Goal: Check status: Check status

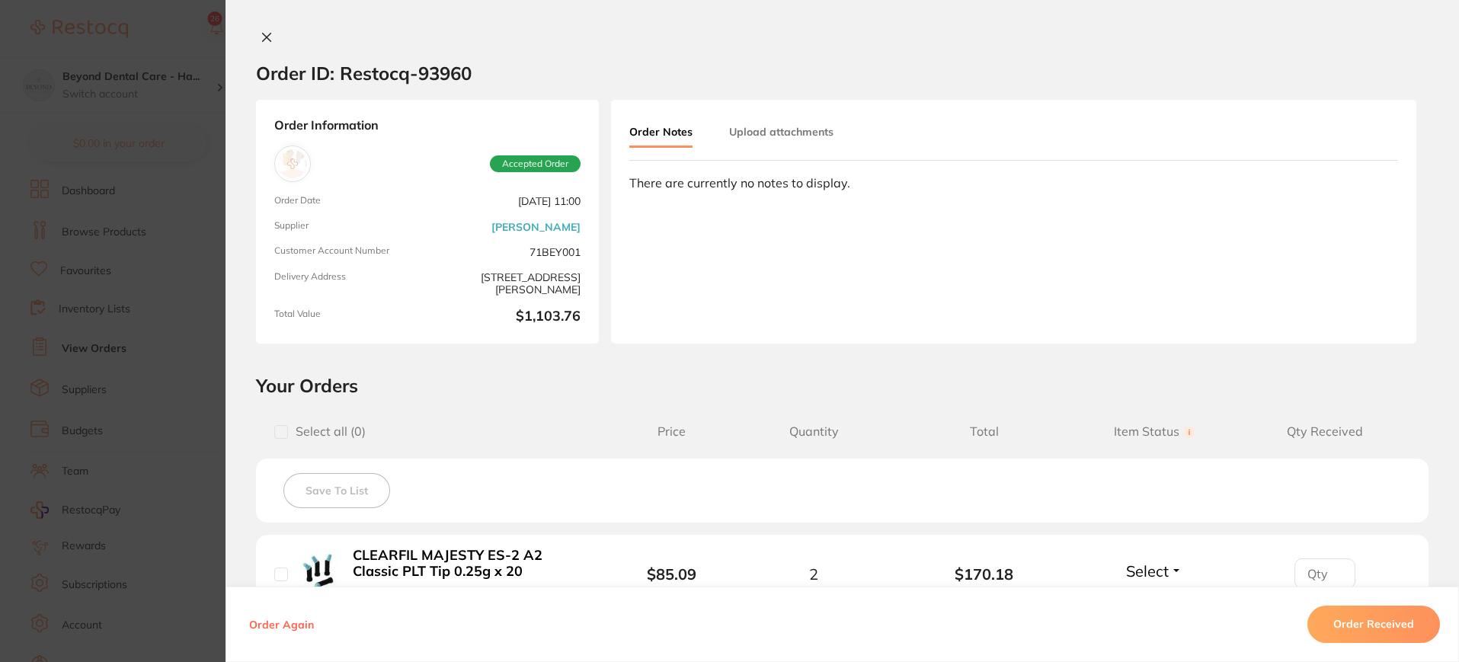
scroll to position [469, 0]
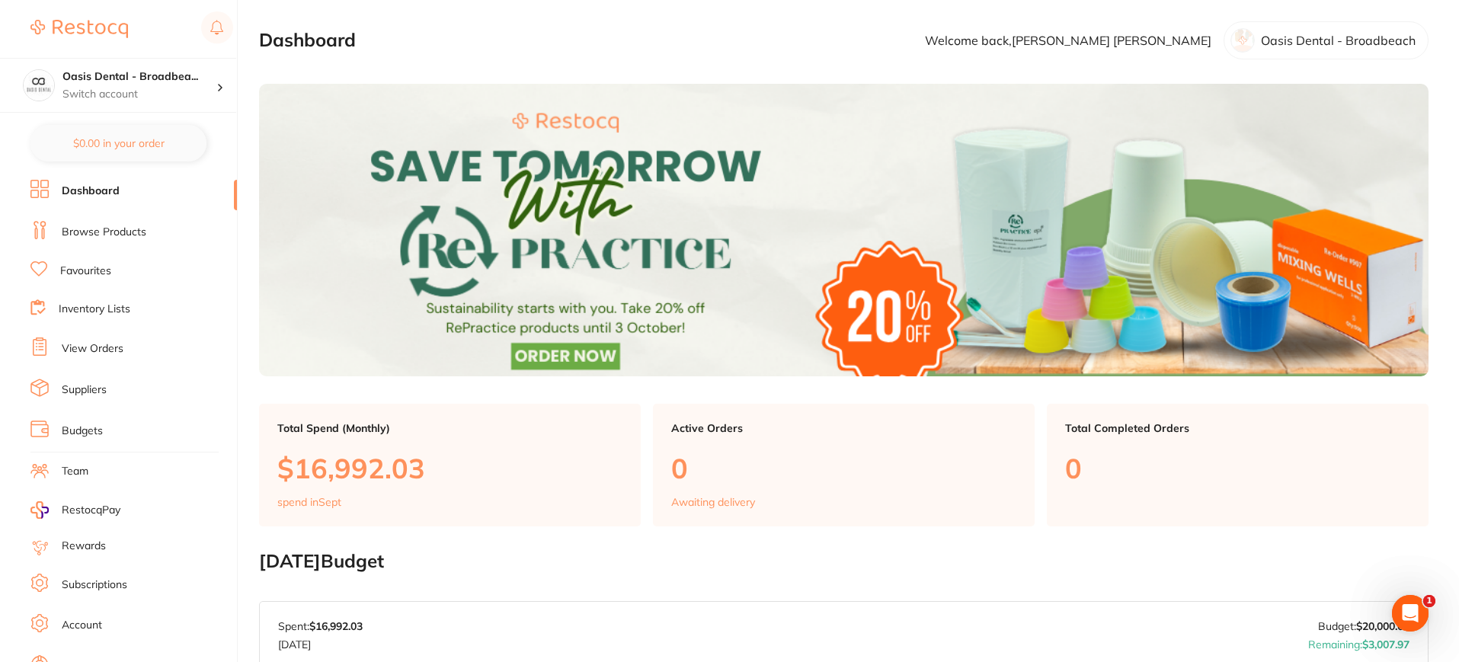
click at [118, 341] on link "View Orders" at bounding box center [93, 348] width 62 height 15
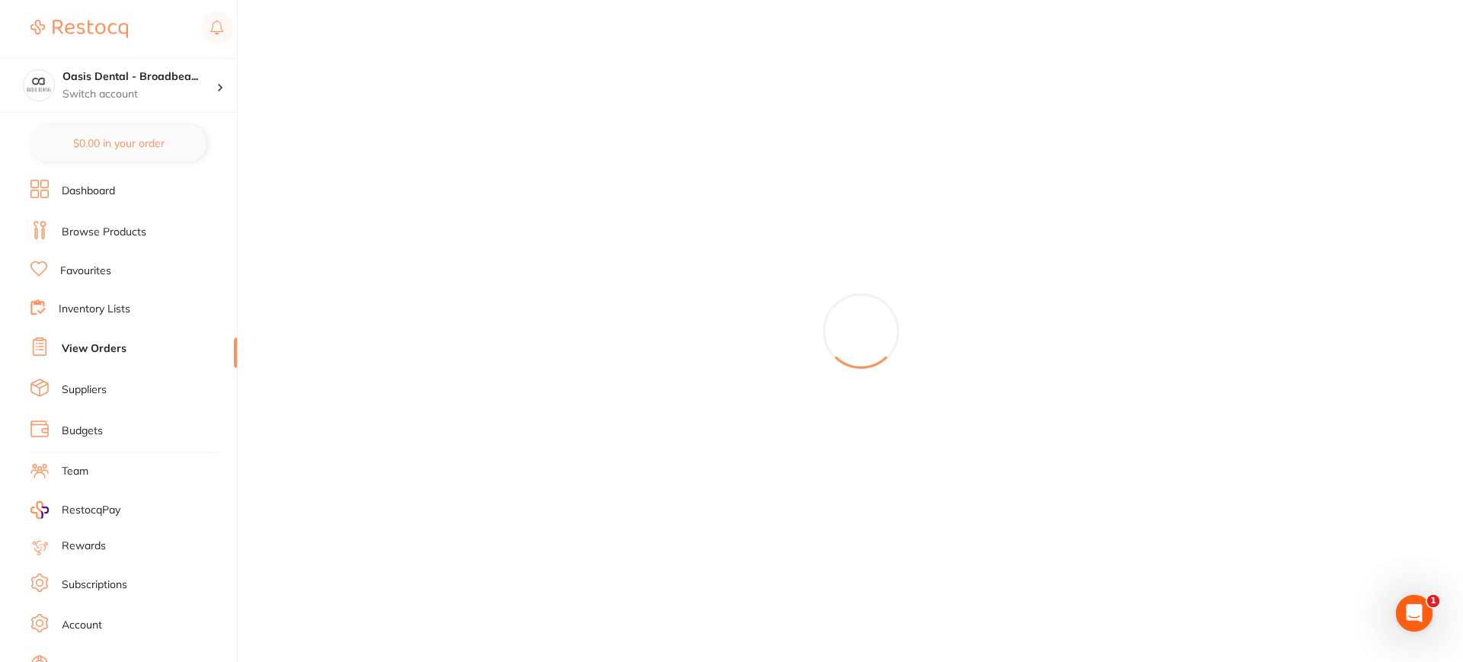
click at [107, 341] on link "View Orders" at bounding box center [94, 348] width 65 height 15
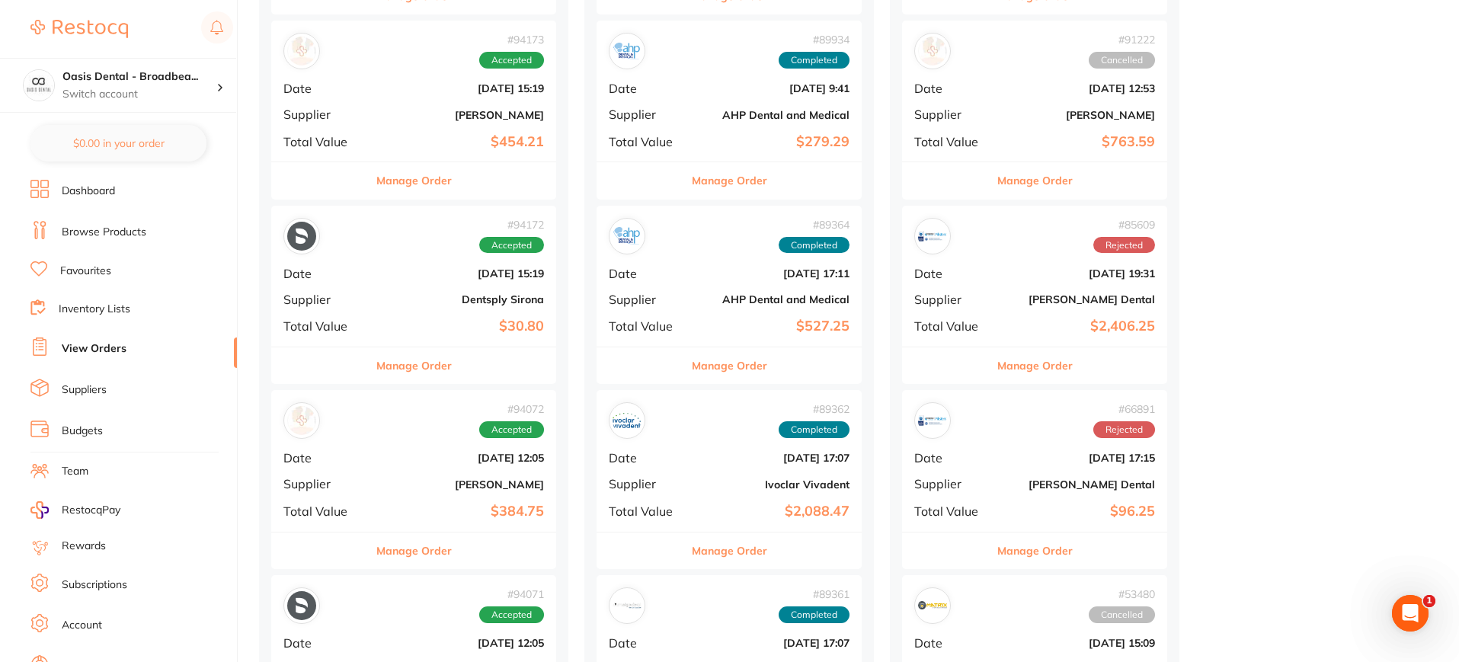
scroll to position [381, 0]
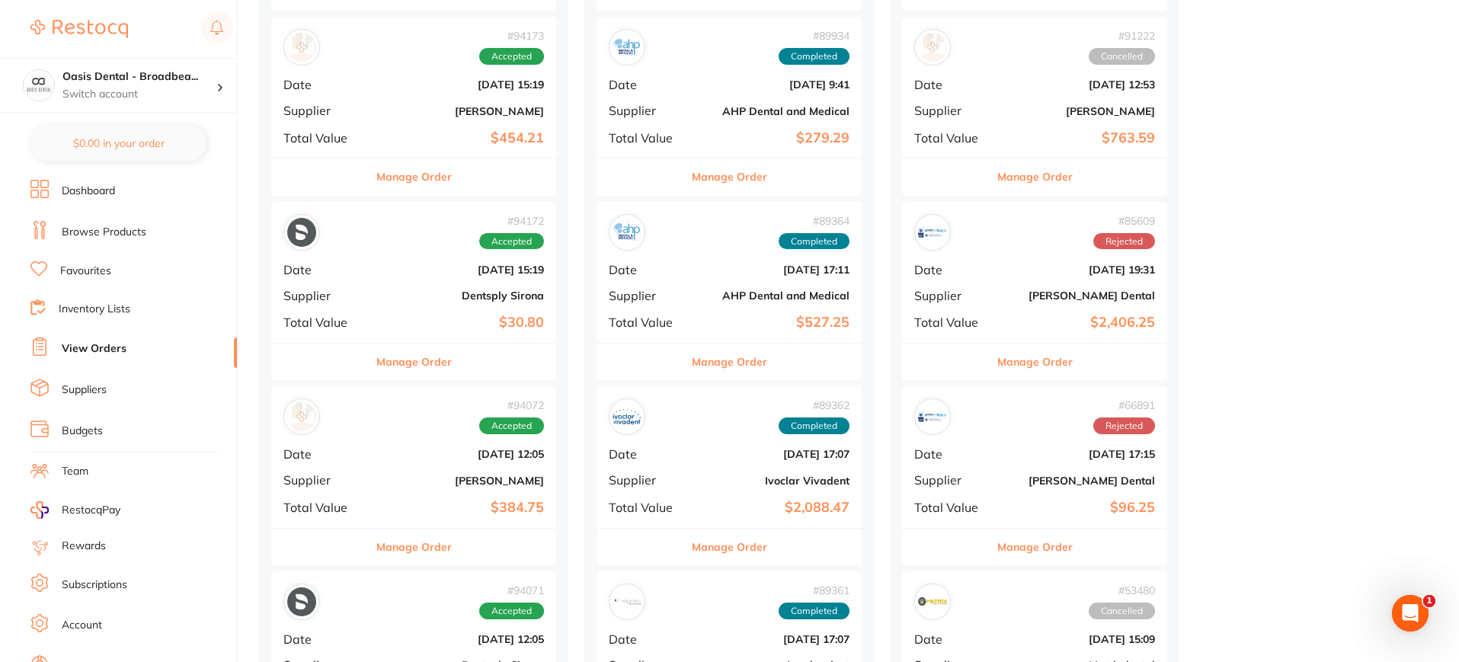
click at [446, 469] on div "# 94072 Accepted Date Sept 18 2025, 12:05 Supplier Henry Schein Halas Total Val…" at bounding box center [413, 456] width 285 height 141
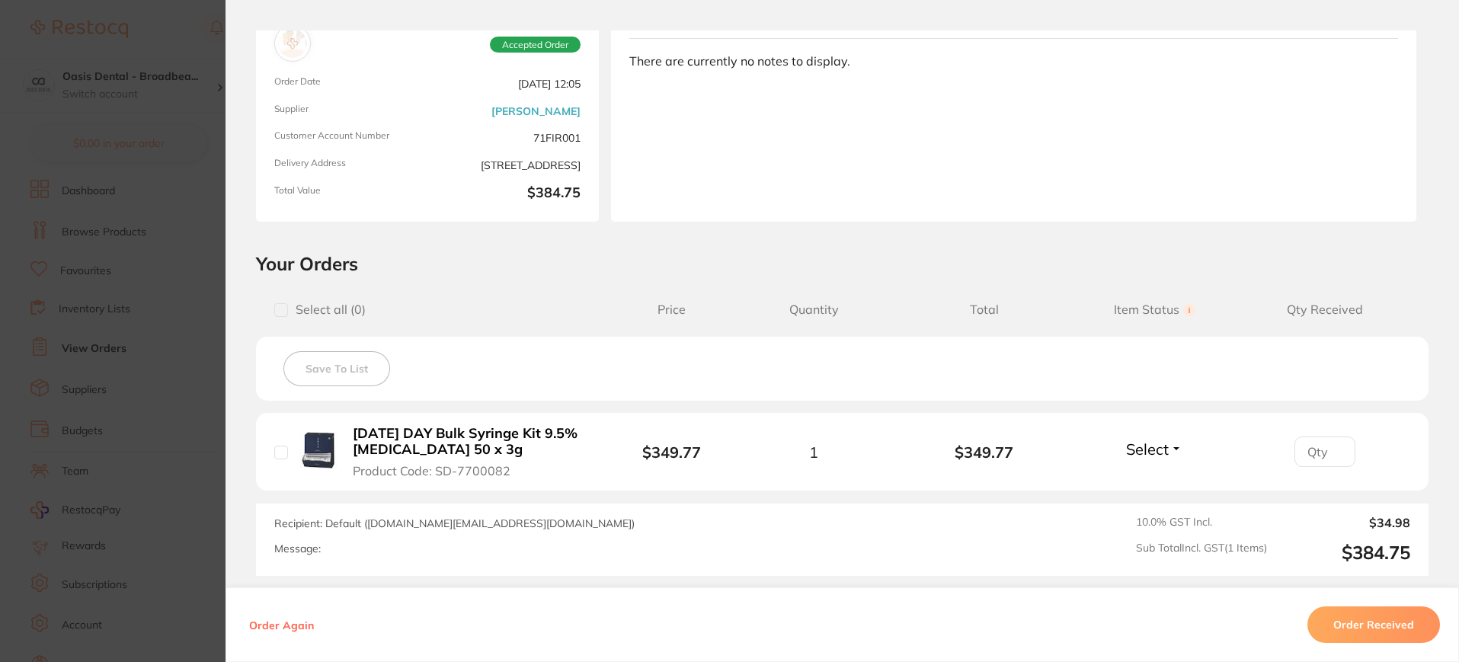
scroll to position [168, 0]
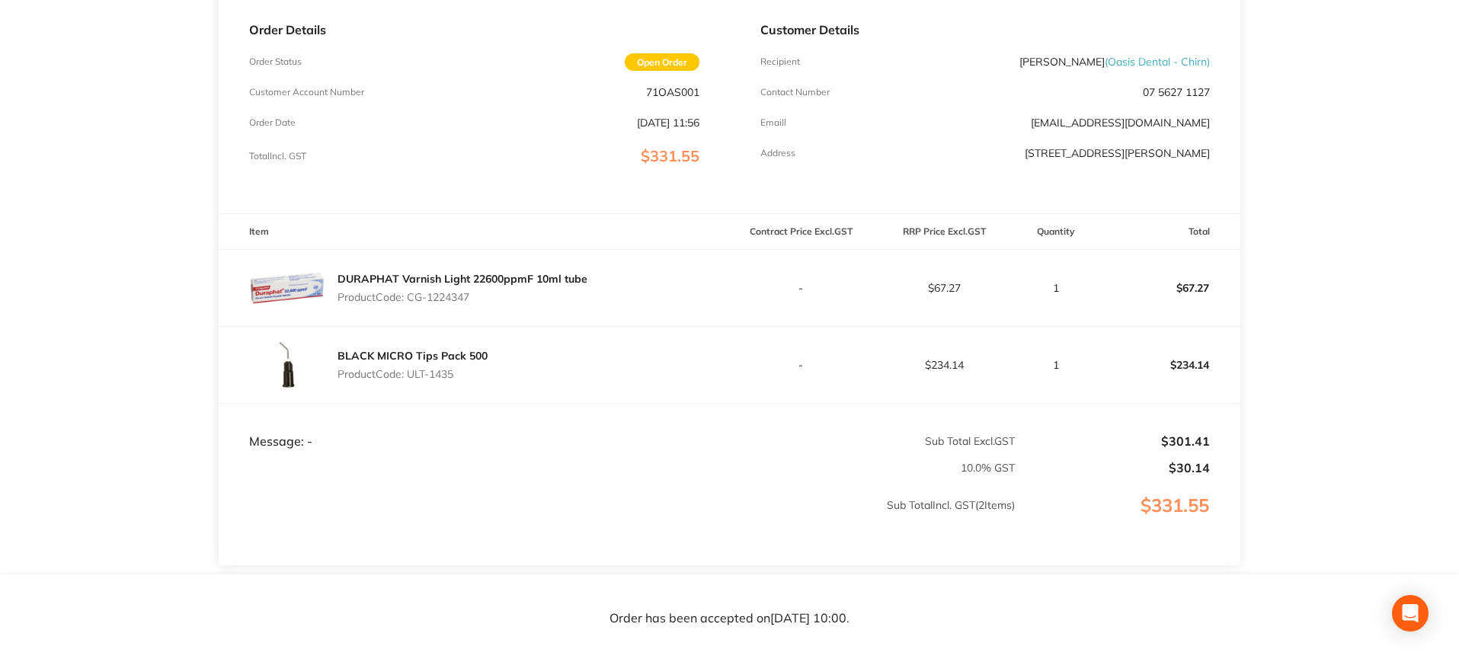
scroll to position [191, 0]
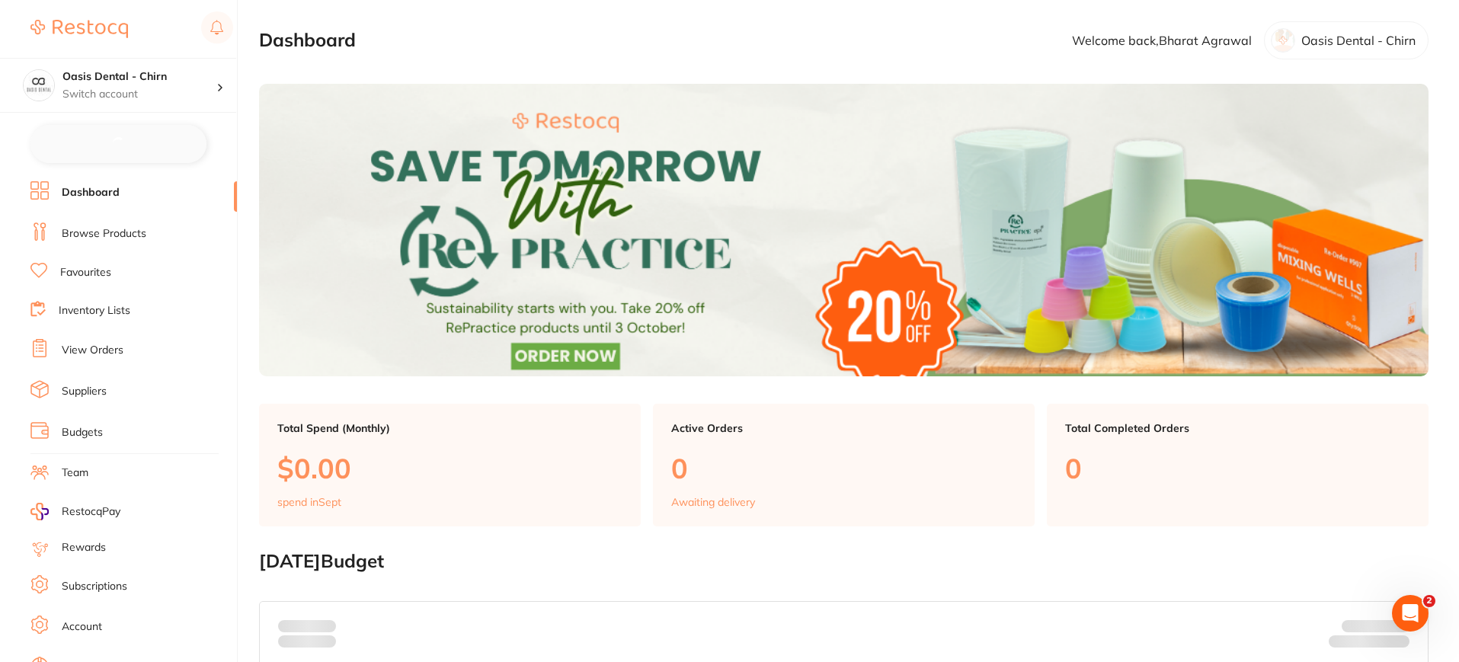
click at [104, 350] on link "View Orders" at bounding box center [93, 350] width 62 height 15
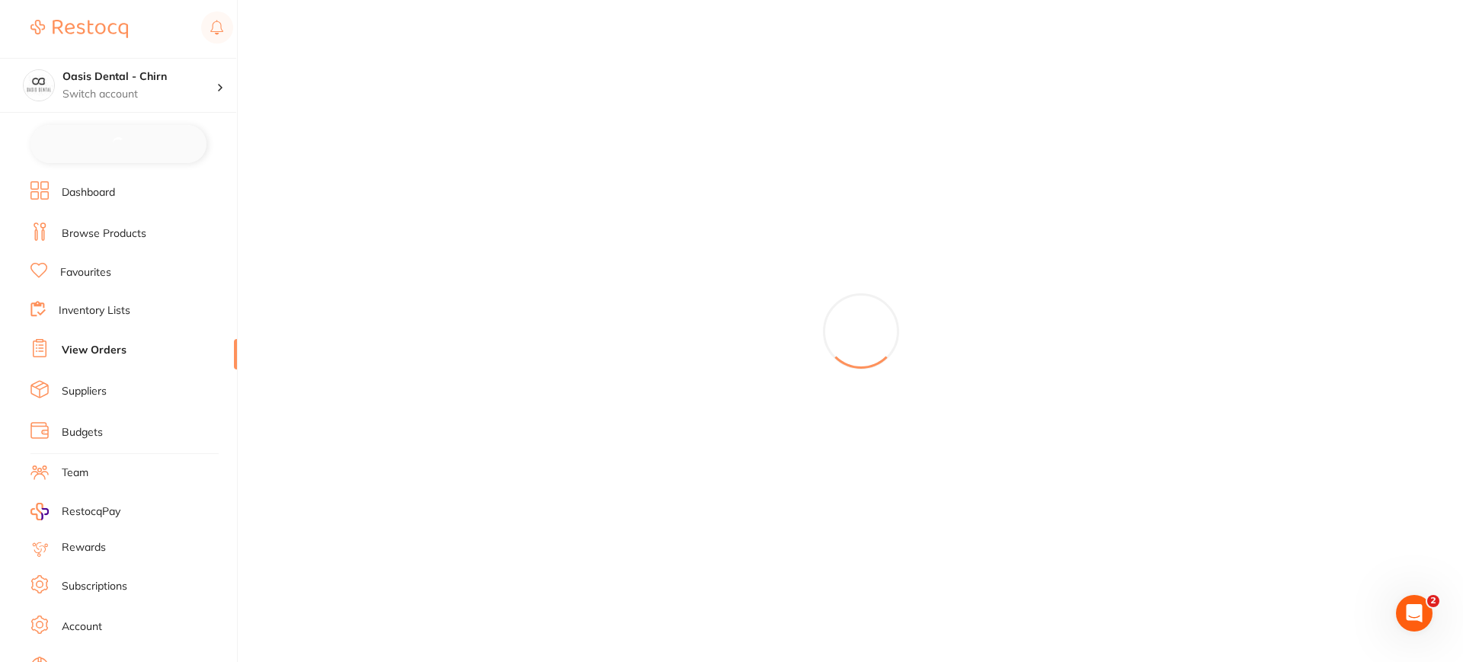
checkbox input "false"
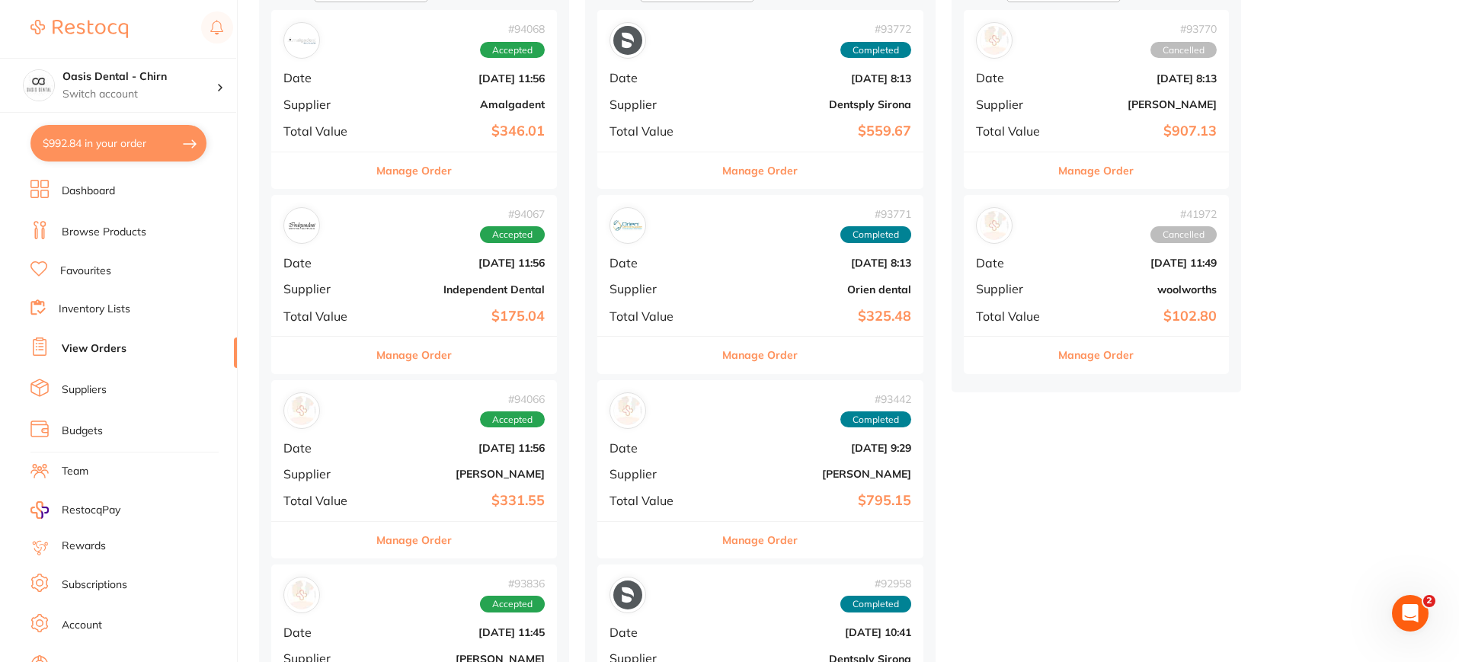
scroll to position [286, 0]
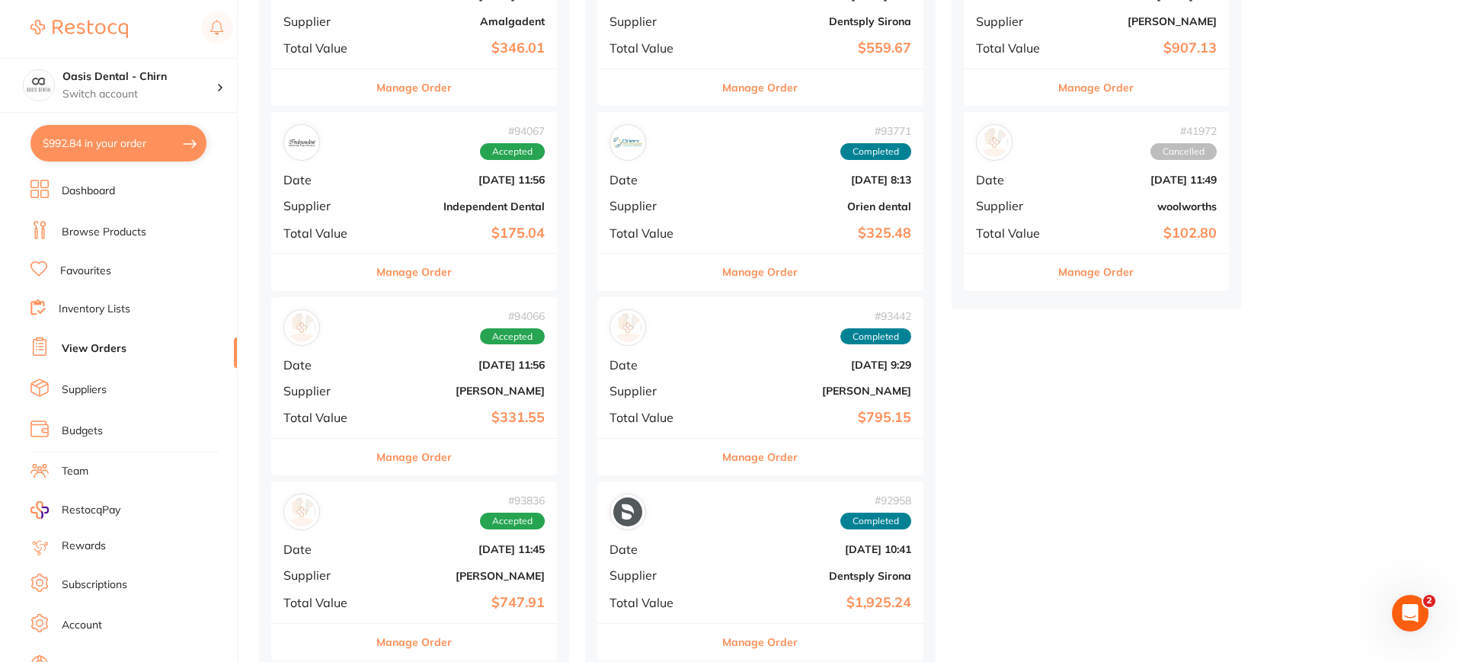
click at [388, 392] on b "[PERSON_NAME]" at bounding box center [462, 391] width 166 height 12
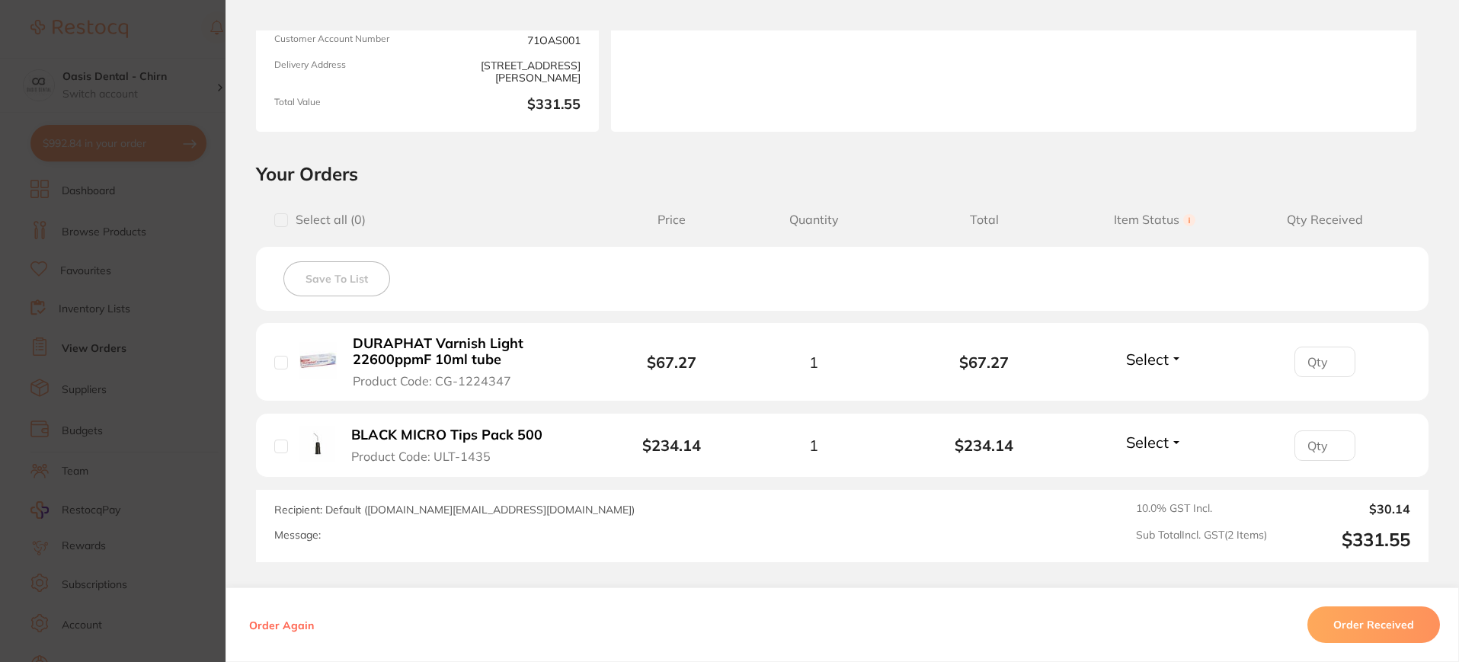
scroll to position [244, 0]
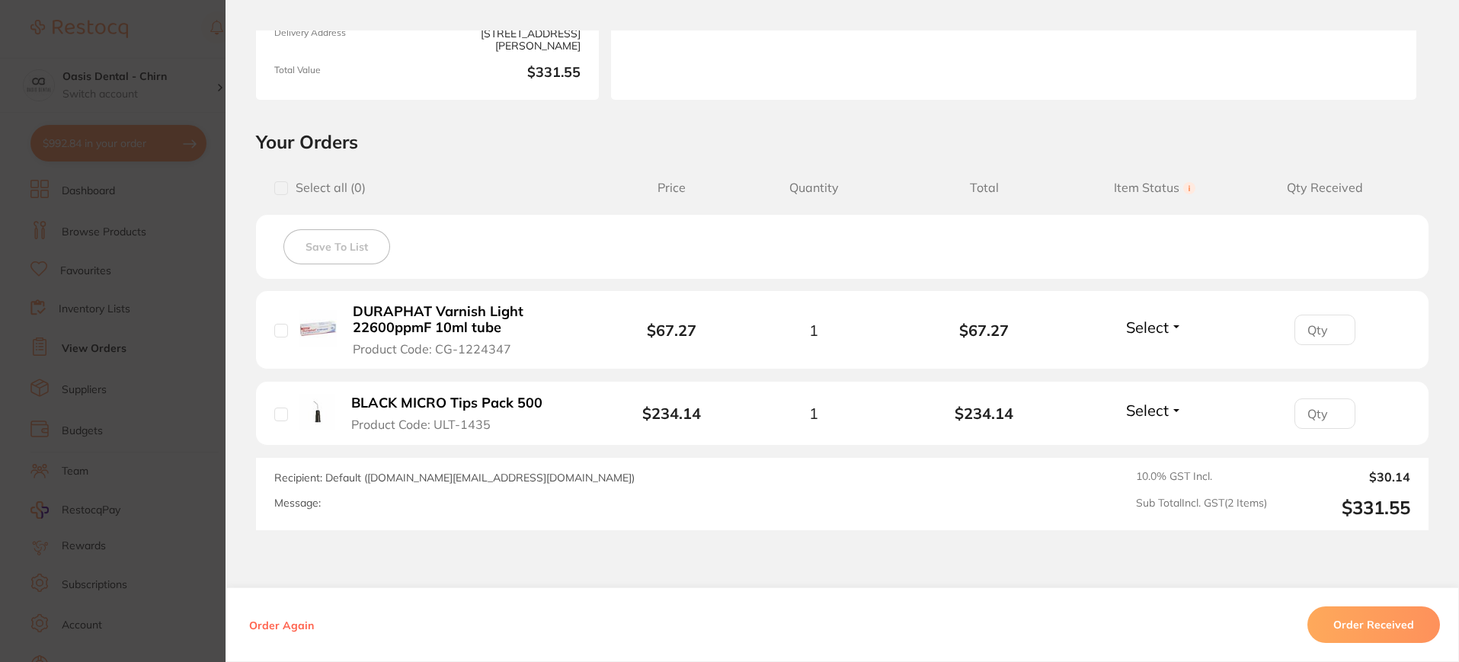
click at [88, 436] on section "Order ID: Restocq- 94066 Order Information Accepted Order Order Date Sept 18 20…" at bounding box center [729, 331] width 1459 height 662
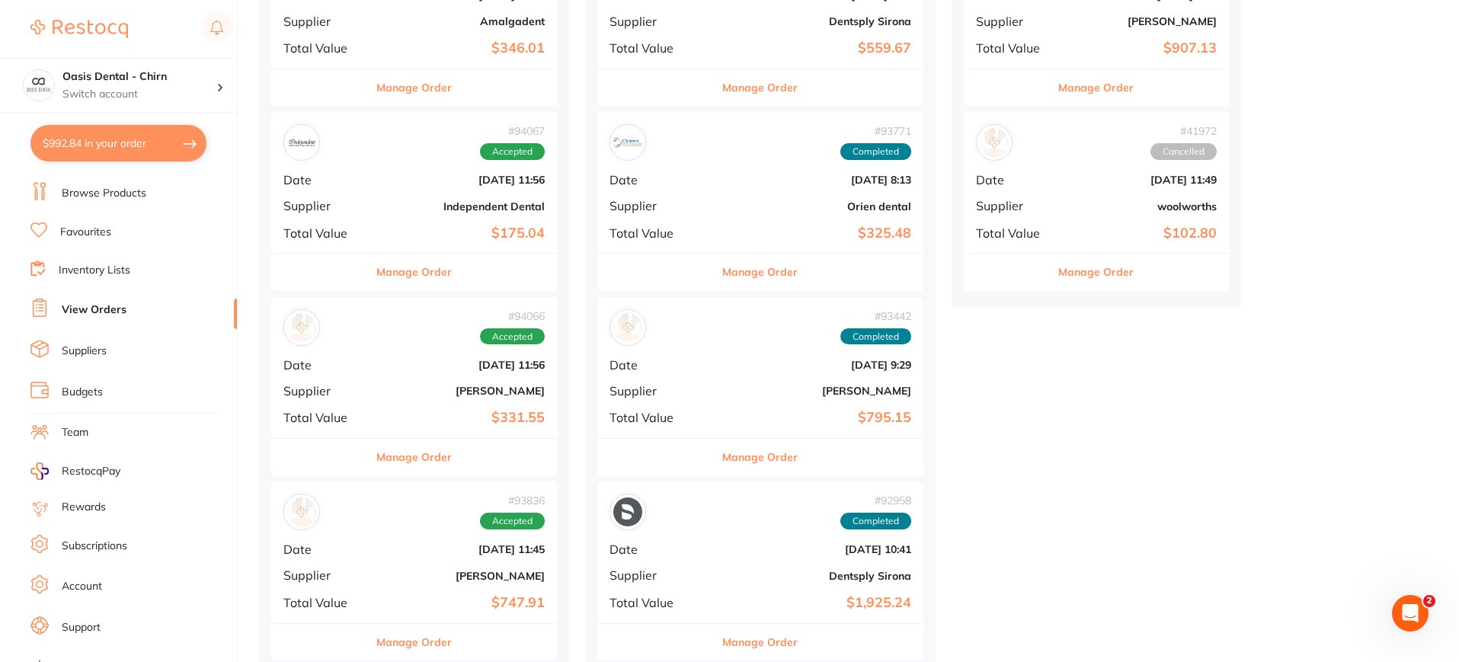
scroll to position [58, 0]
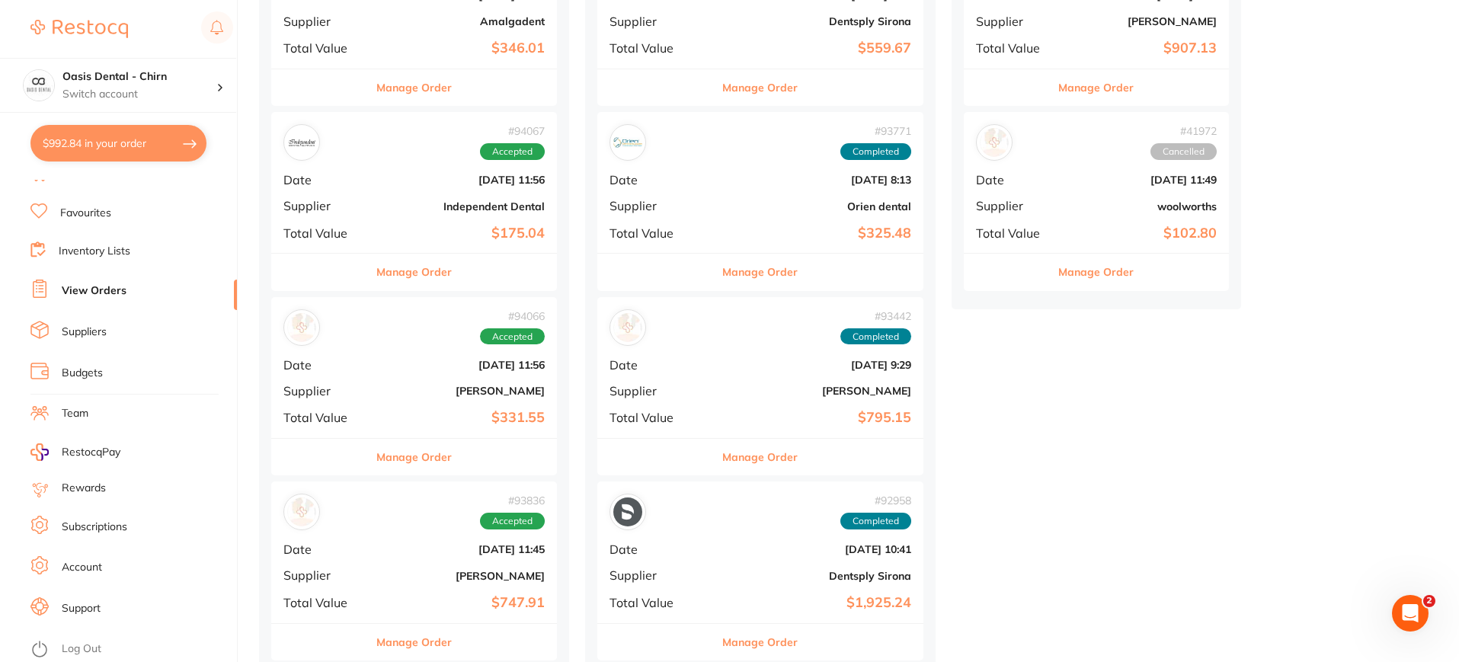
click at [93, 642] on link "Log Out" at bounding box center [82, 649] width 40 height 15
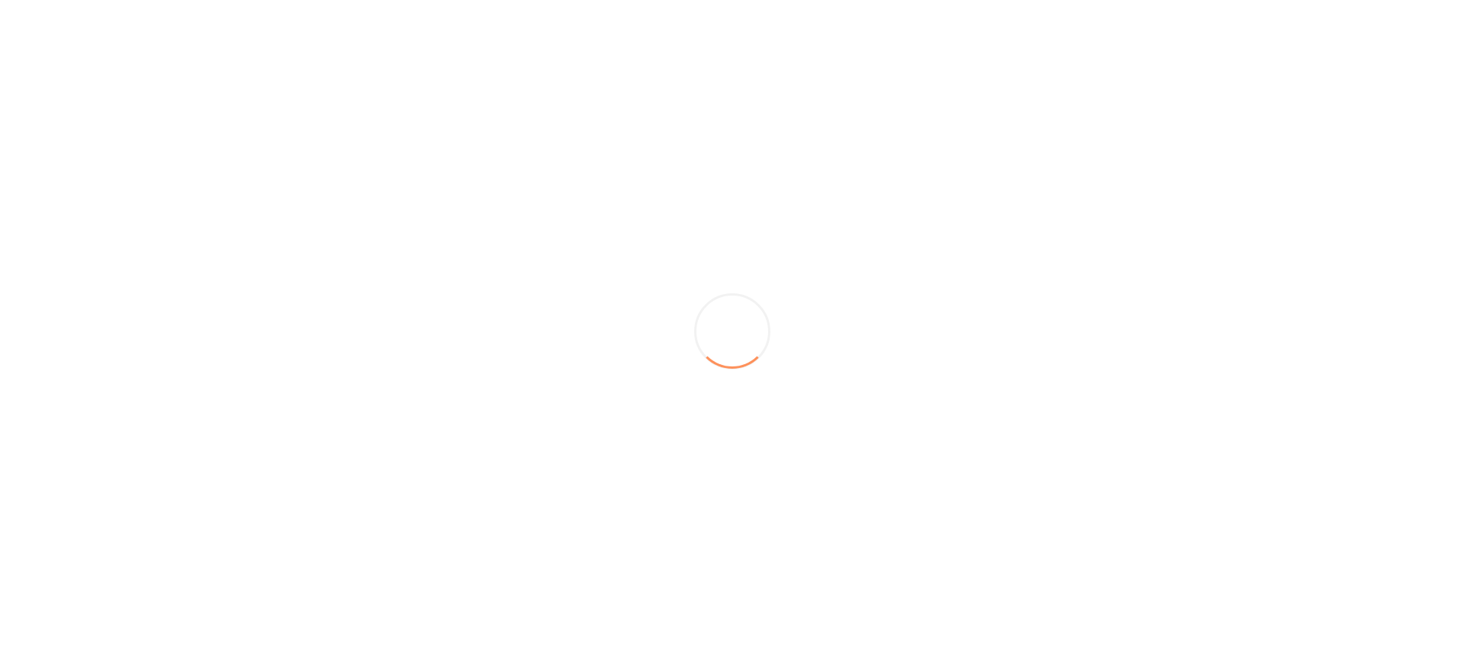
scroll to position [0, 0]
